Goal: Task Accomplishment & Management: Use online tool/utility

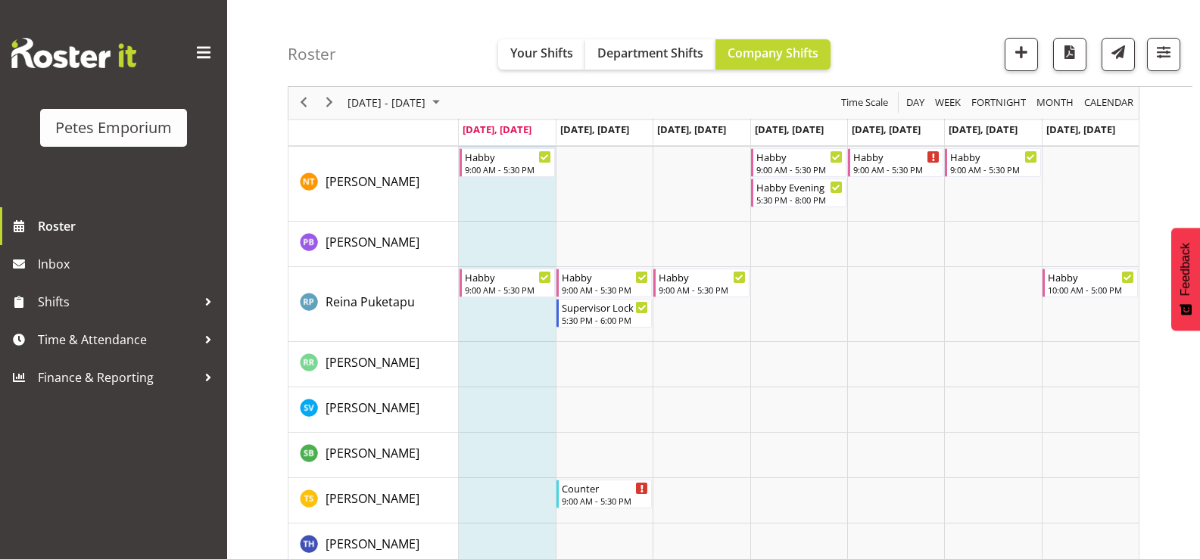
scroll to position [1460, 0]
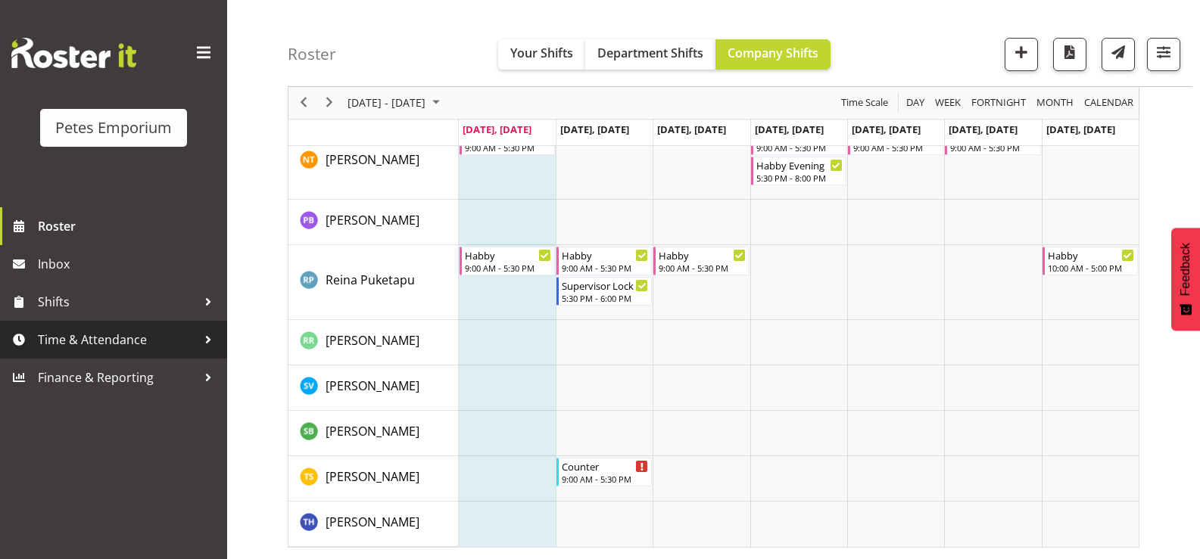
click at [52, 342] on span "Time & Attendance" at bounding box center [117, 339] width 159 height 23
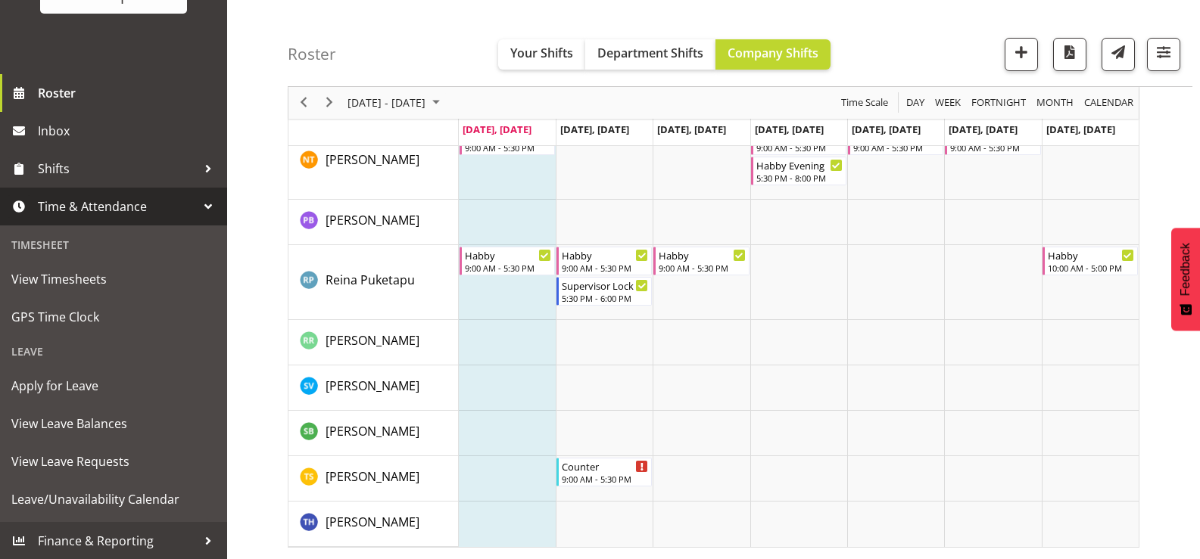
scroll to position [134, 0]
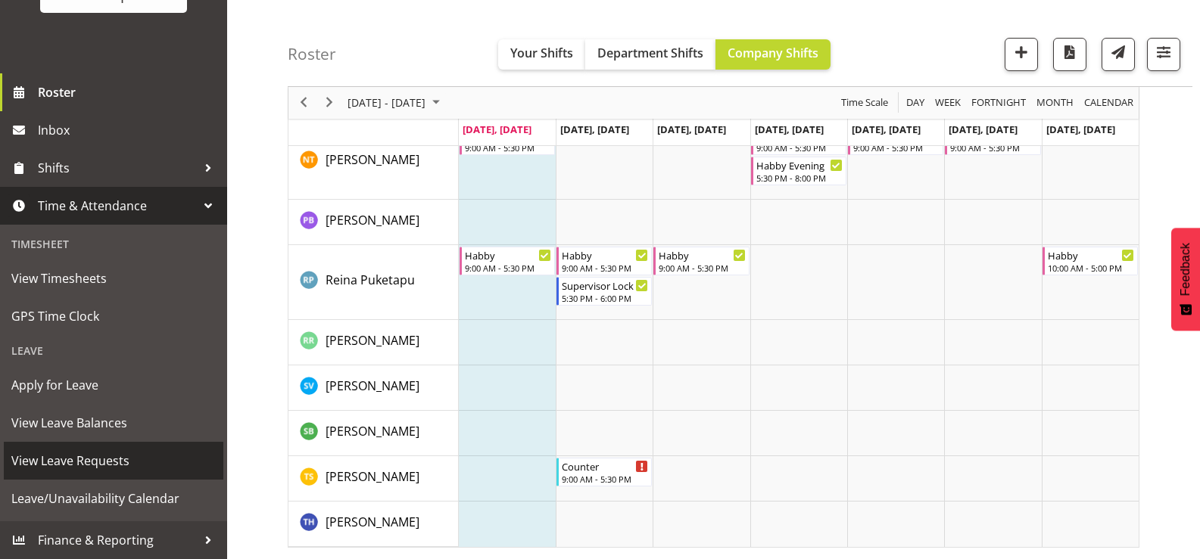
click at [126, 459] on span "View Leave Requests" at bounding box center [113, 461] width 204 height 23
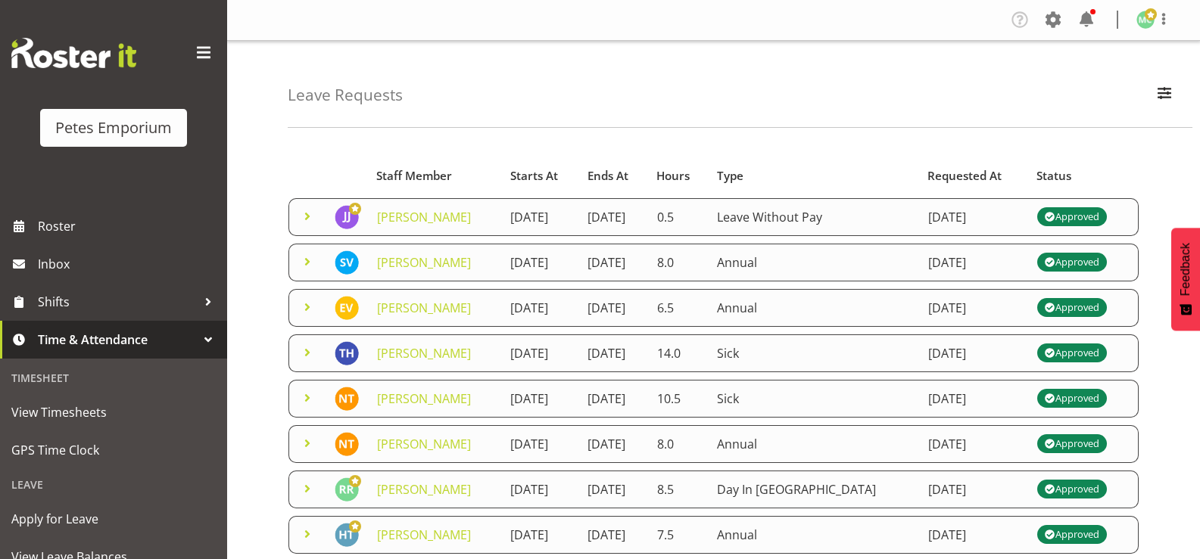
click at [303, 221] on span at bounding box center [307, 216] width 18 height 18
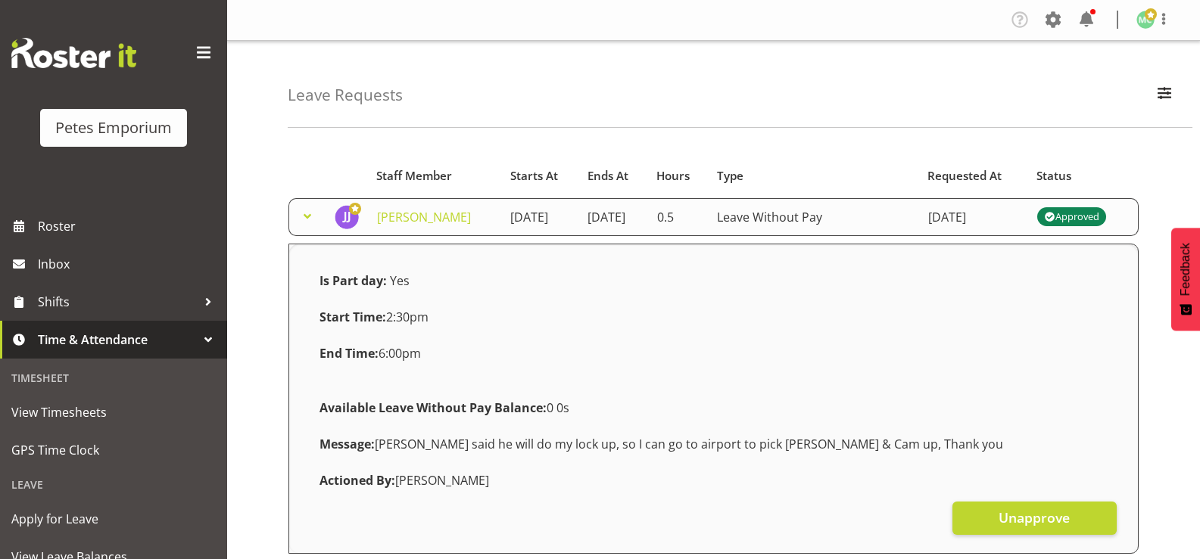
click at [303, 221] on span at bounding box center [307, 216] width 18 height 18
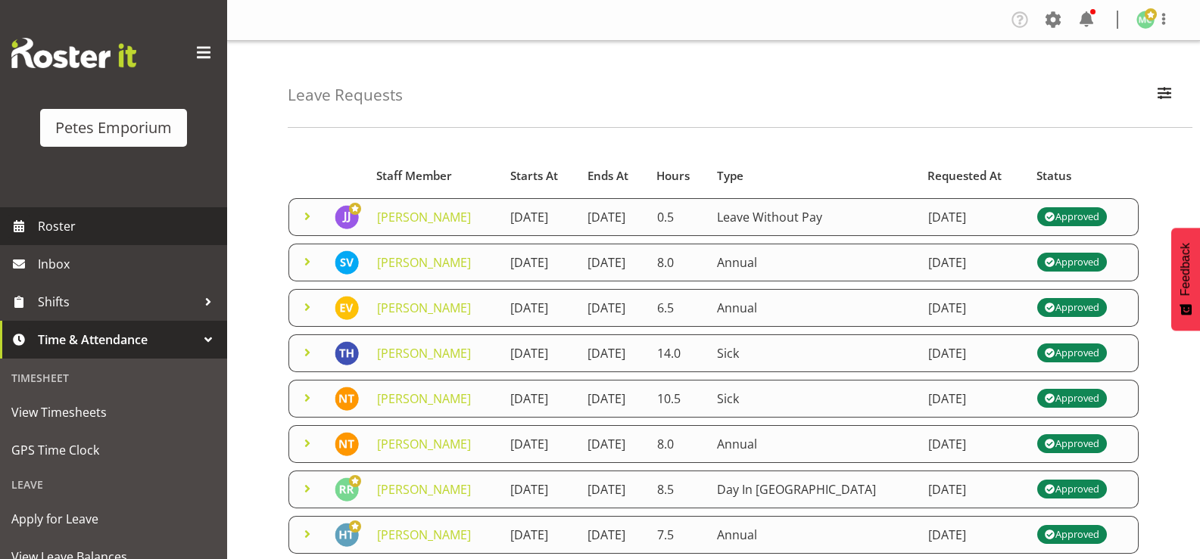
click at [24, 228] on span at bounding box center [19, 226] width 23 height 23
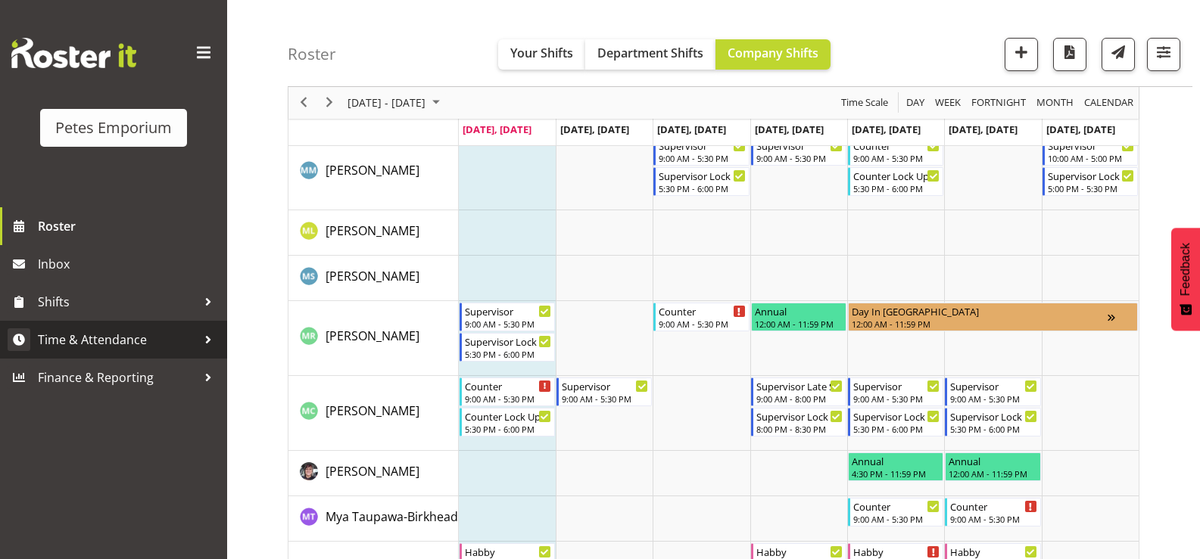
scroll to position [1060, 0]
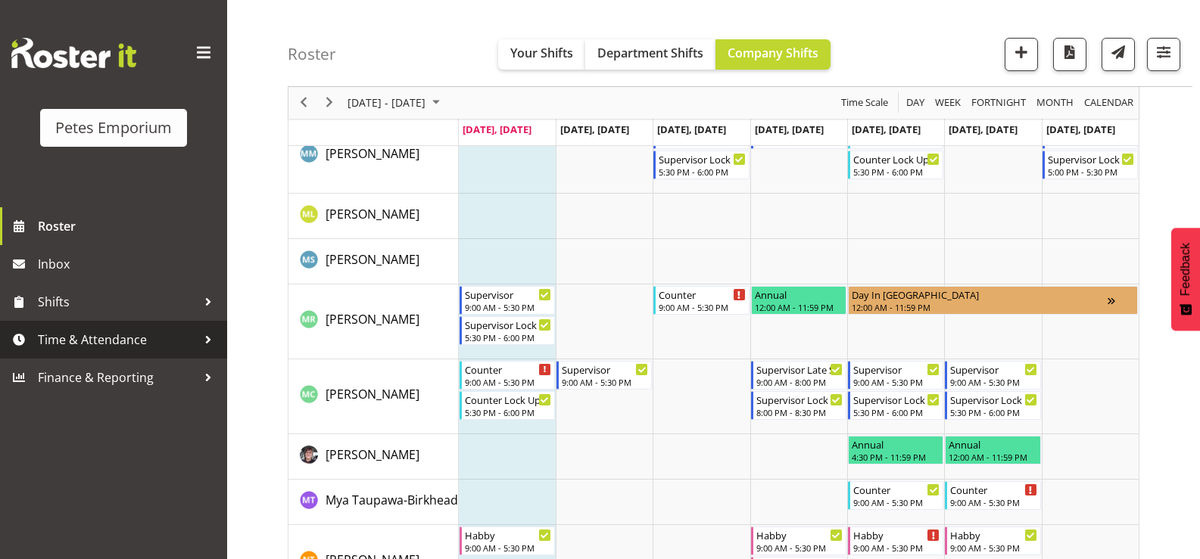
click at [104, 342] on span "Time & Attendance" at bounding box center [117, 339] width 159 height 23
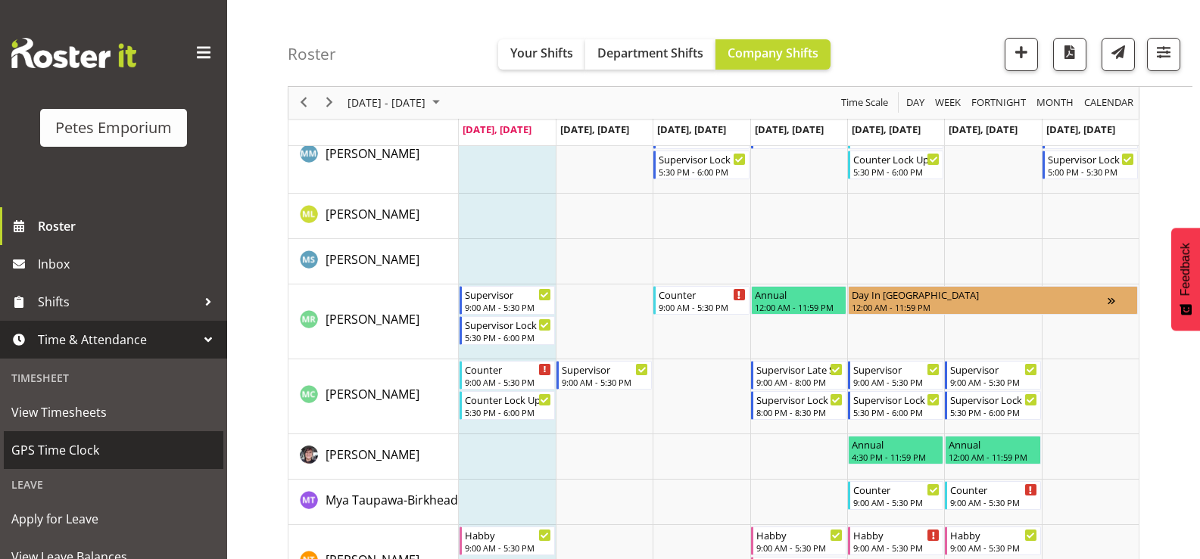
click at [78, 453] on span "GPS Time Clock" at bounding box center [113, 450] width 204 height 23
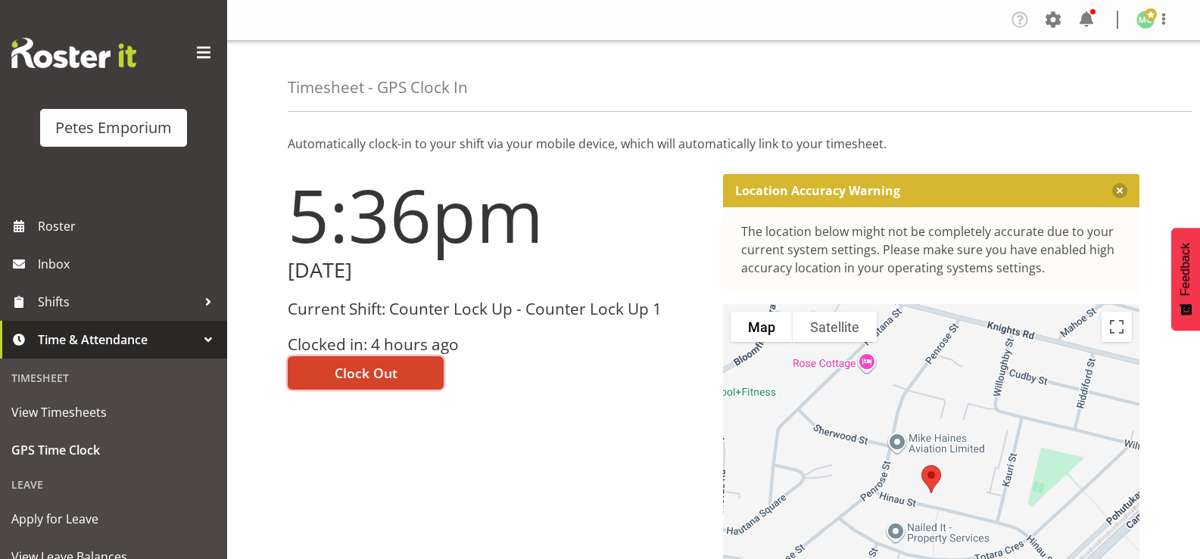
click at [412, 375] on button "Clock Out" at bounding box center [366, 372] width 156 height 33
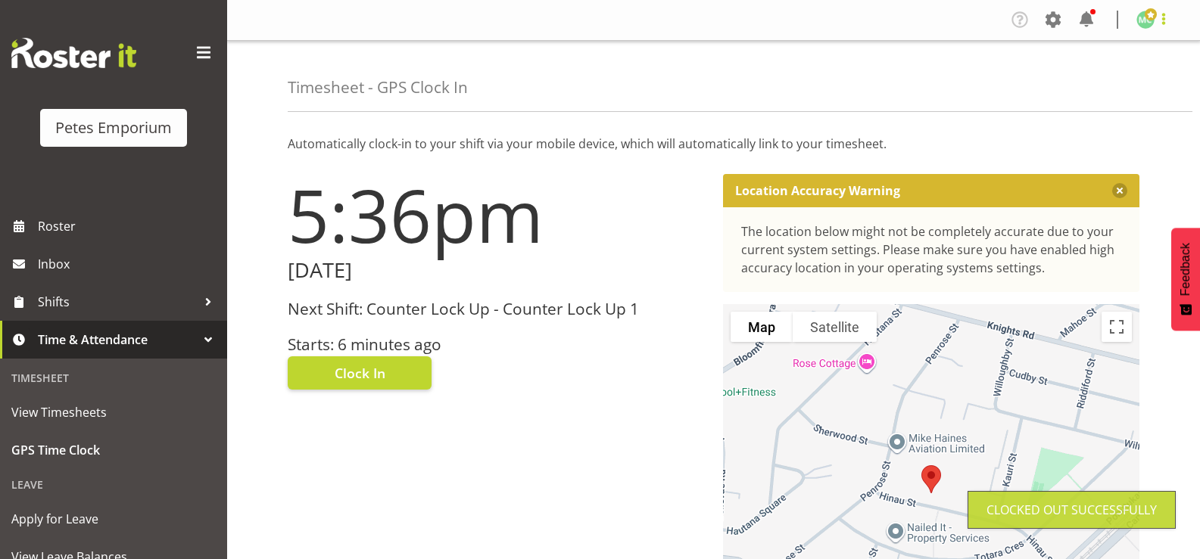
click at [1165, 25] on span at bounding box center [1163, 19] width 18 height 18
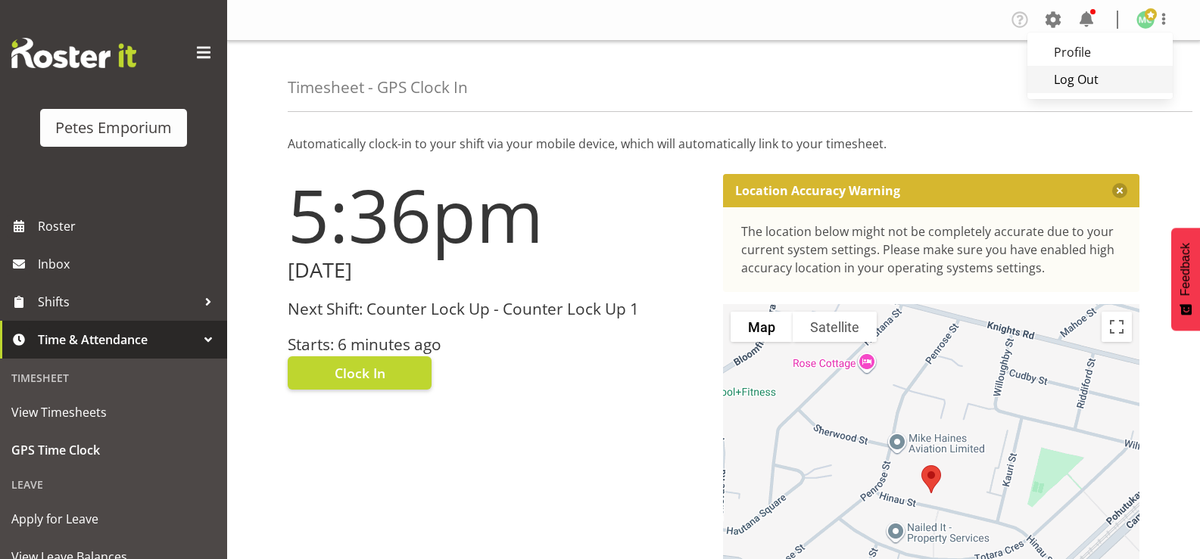
click at [1128, 73] on link "Log Out" at bounding box center [1099, 79] width 145 height 27
